Goal: Navigation & Orientation: Go to known website

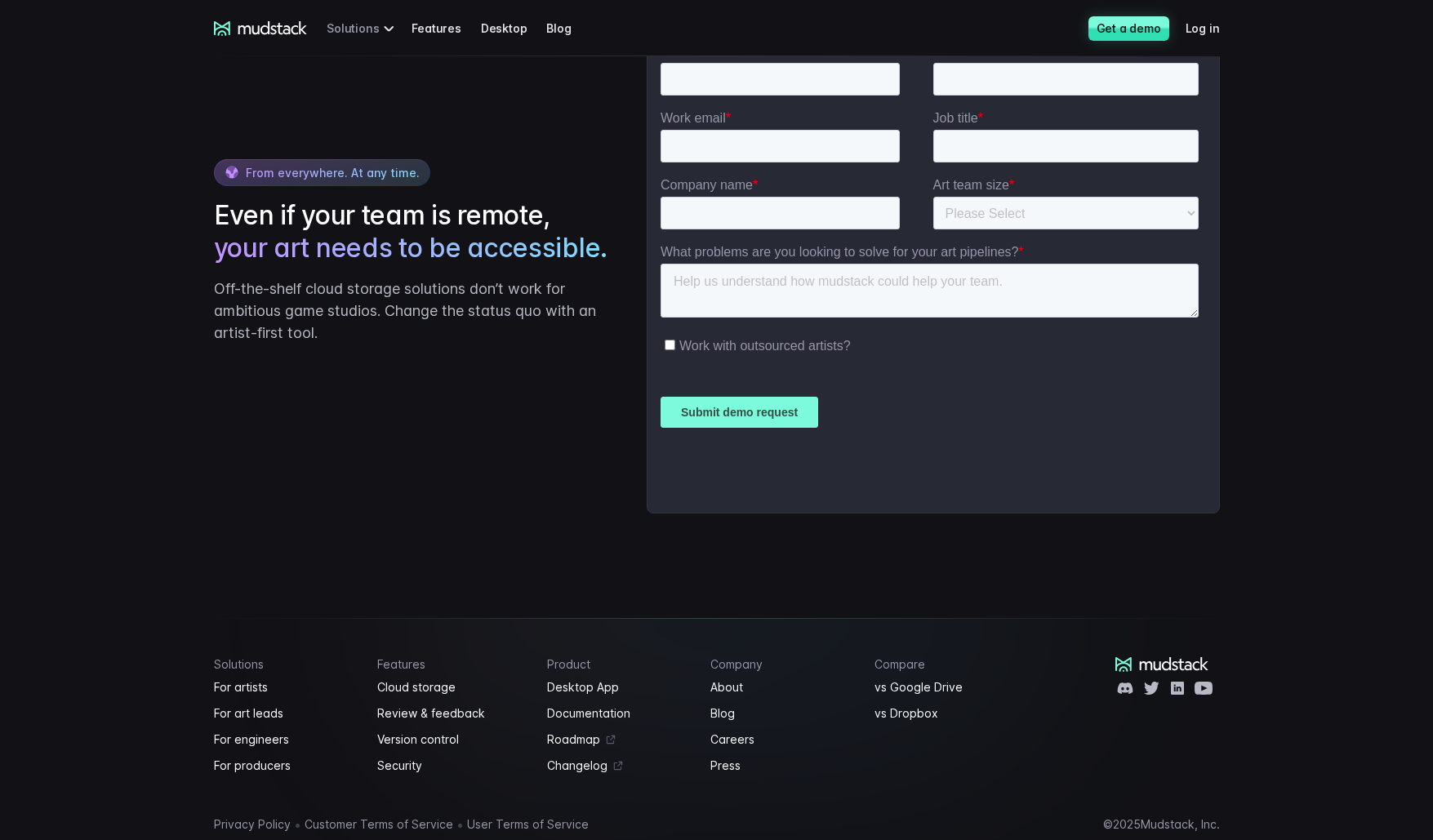
scroll to position [3954, 0]
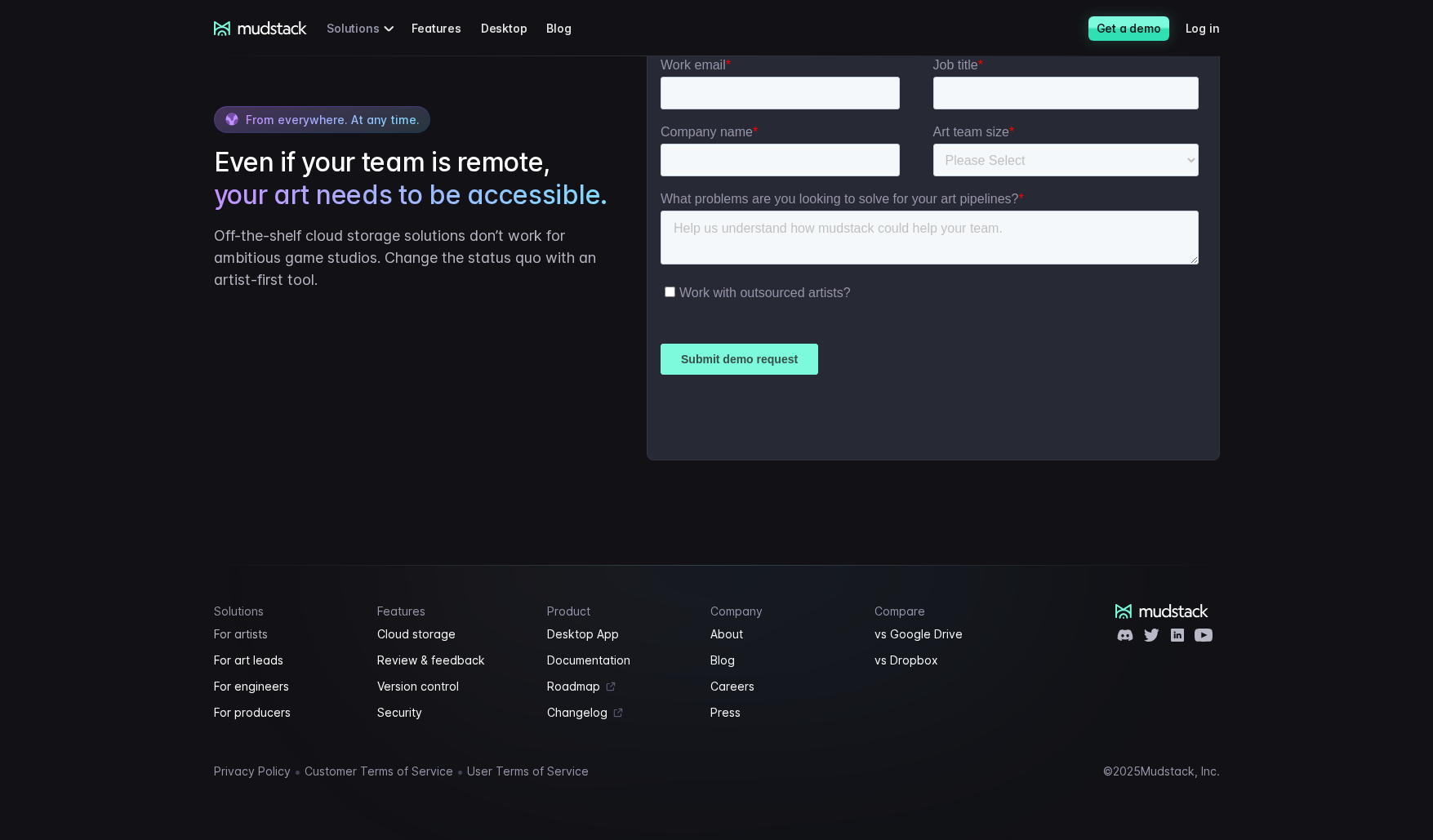
click at [247, 636] on link "For artists" at bounding box center [286, 635] width 145 height 20
